Goal: Information Seeking & Learning: Find specific fact

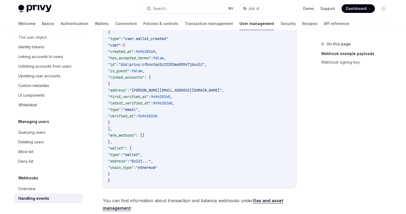
scroll to position [150, 0]
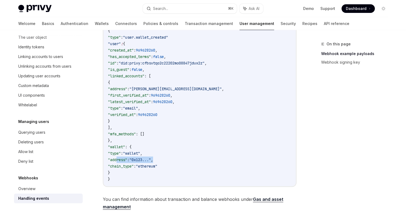
drag, startPoint x: 168, startPoint y: 162, endPoint x: 117, endPoint y: 163, distance: 51.3
click at [117, 163] on code "{ "type" : "user.wallet_created" "user" : { "created_at" : 969628260 , "has_acc…" at bounding box center [199, 105] width 183 height 155
copy span ""address" : "0x123..." ,"
click at [128, 166] on span ""chain_type"" at bounding box center [121, 166] width 26 height 5
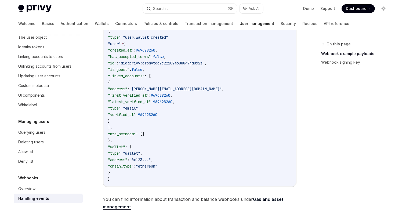
copy span "chain_type"
click at [155, 167] on span ""ethereum"" at bounding box center [146, 166] width 21 height 5
copy span "ethereum"
